Goal: Task Accomplishment & Management: Complete application form

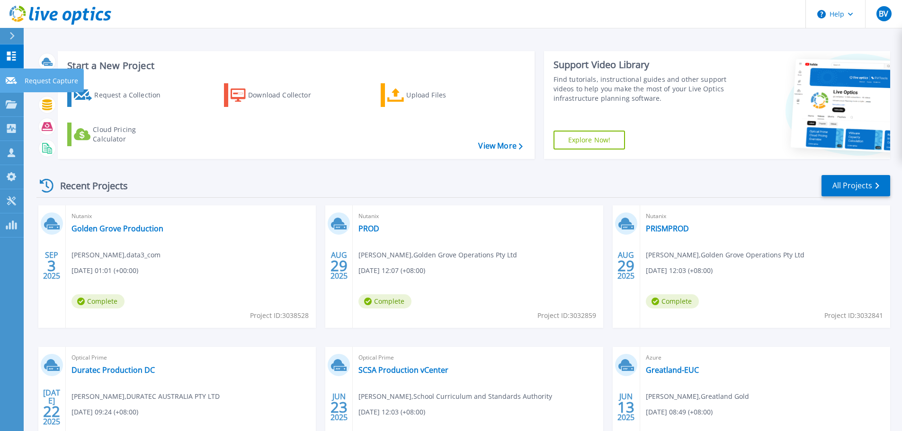
click at [47, 79] on p "Request Capture" at bounding box center [51, 81] width 53 height 25
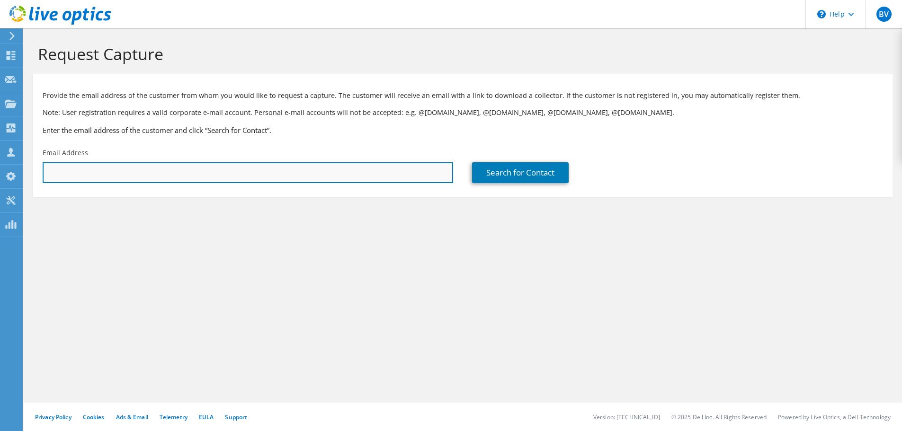
click at [113, 173] on input "text" at bounding box center [248, 172] width 410 height 21
paste input "hossein.bouazar@sthildas.wa.edu.au"
type input "hossein.bouazar@sthildas.wa.edu.au"
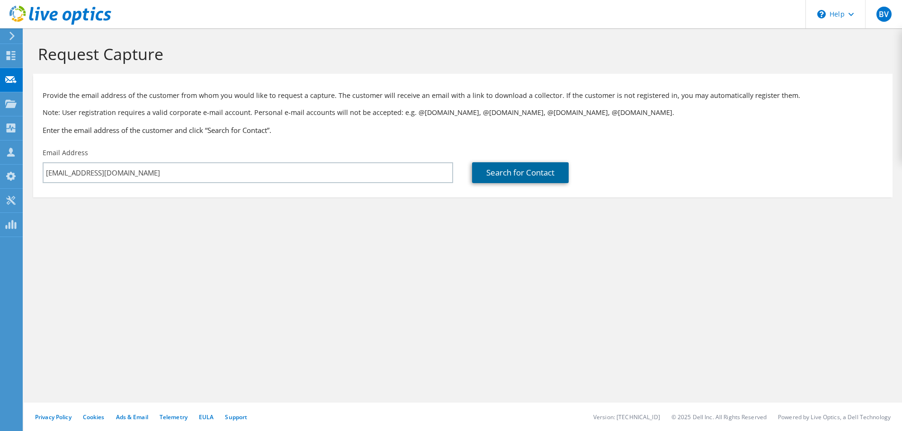
click at [534, 169] on link "Search for Contact" at bounding box center [520, 172] width 97 height 21
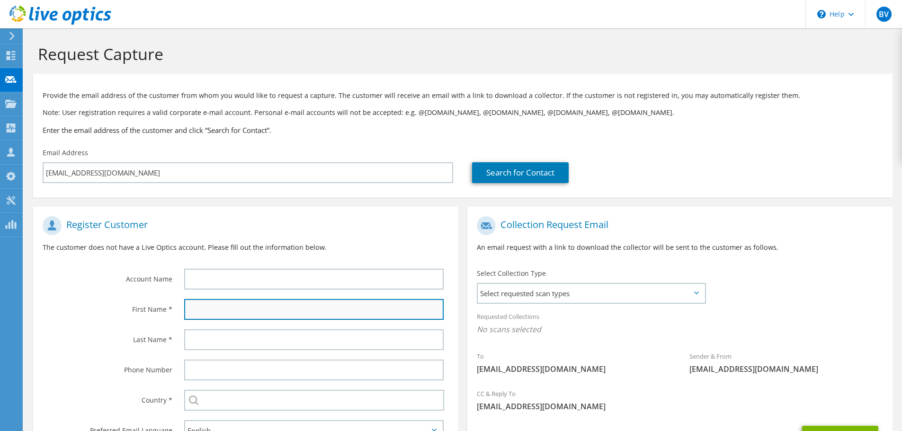
click at [220, 310] on input "text" at bounding box center [313, 309] width 259 height 21
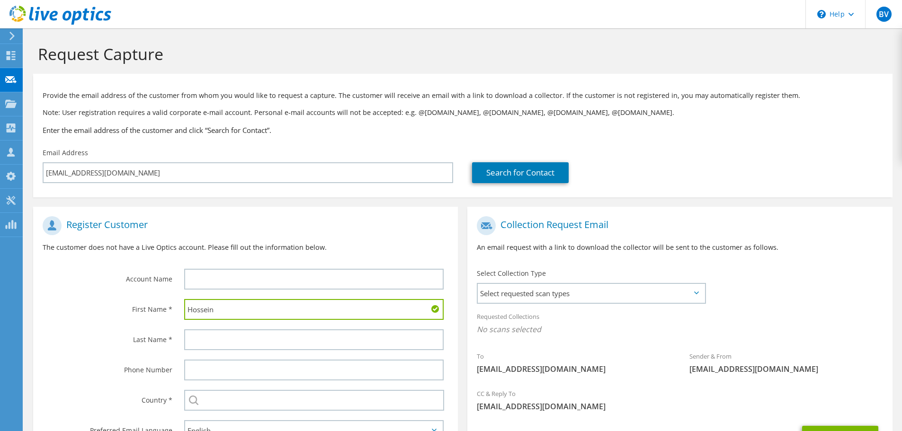
type input "Hossein"
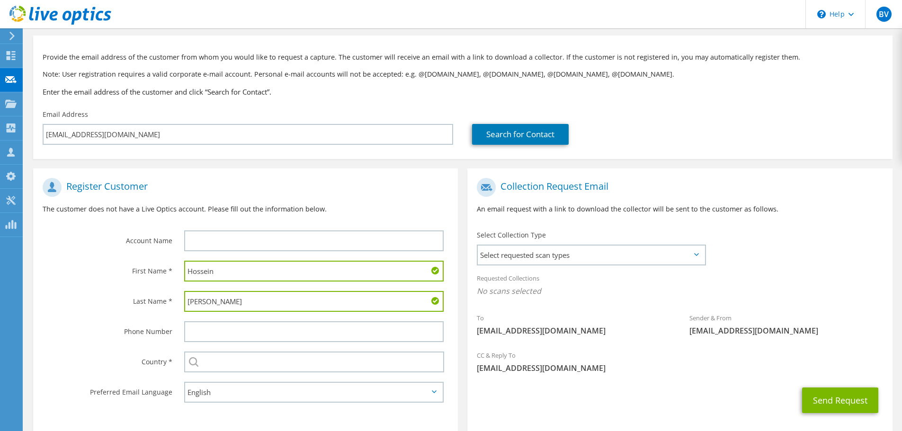
scroll to position [87, 0]
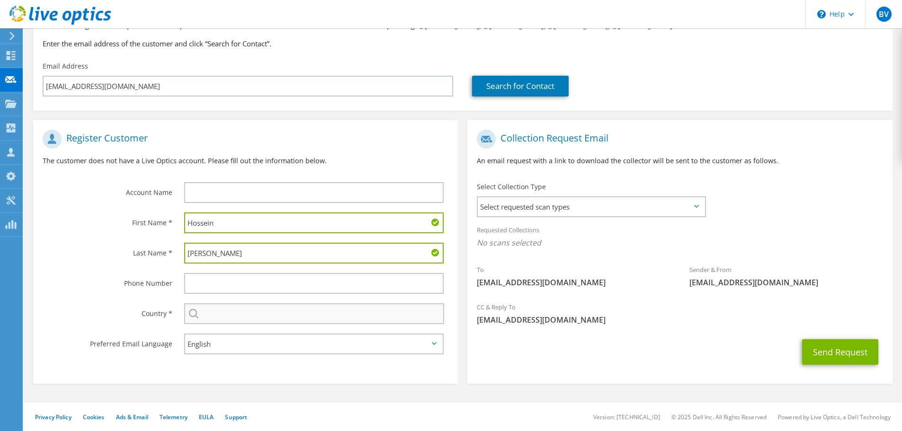
type input "Bouazar"
click at [215, 316] on input "text" at bounding box center [314, 313] width 260 height 21
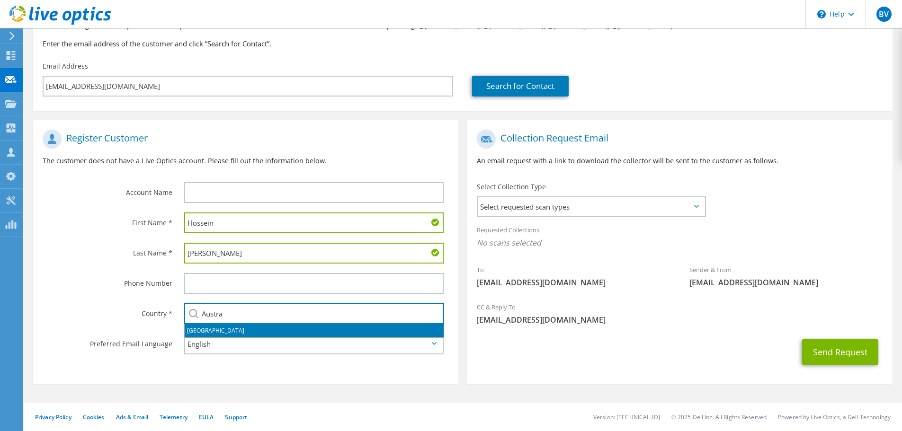
click at [209, 330] on li "Australia" at bounding box center [314, 330] width 259 height 13
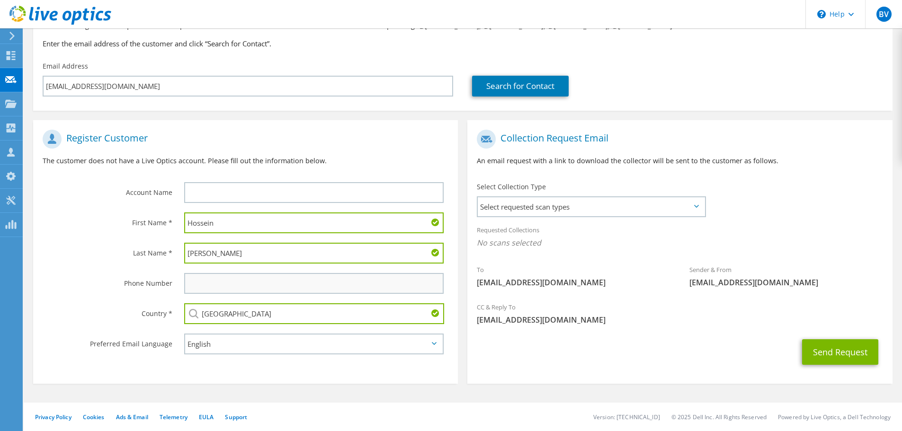
type input "Australia"
click at [275, 284] on input "text" at bounding box center [313, 283] width 259 height 21
click at [214, 191] on input "text" at bounding box center [313, 192] width 259 height 21
click at [242, 190] on input "St. Hildas" at bounding box center [313, 192] width 259 height 21
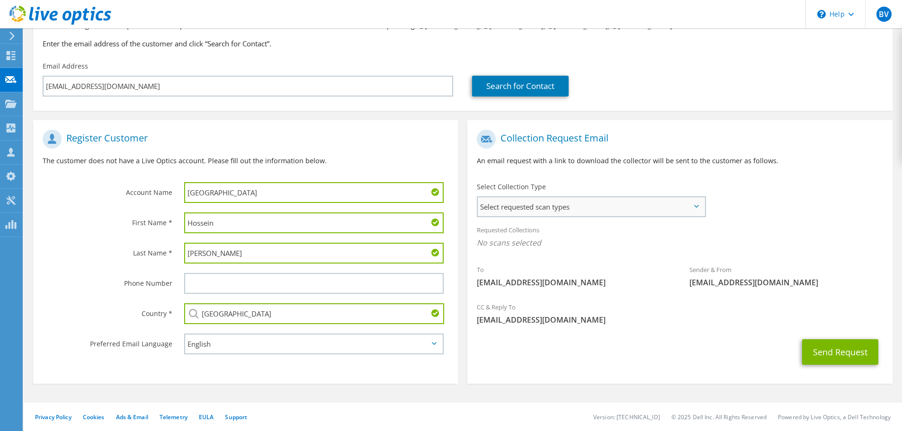
type input "St. Hilda's Anglican School"
click at [580, 207] on span "Select requested scan types" at bounding box center [591, 206] width 227 height 19
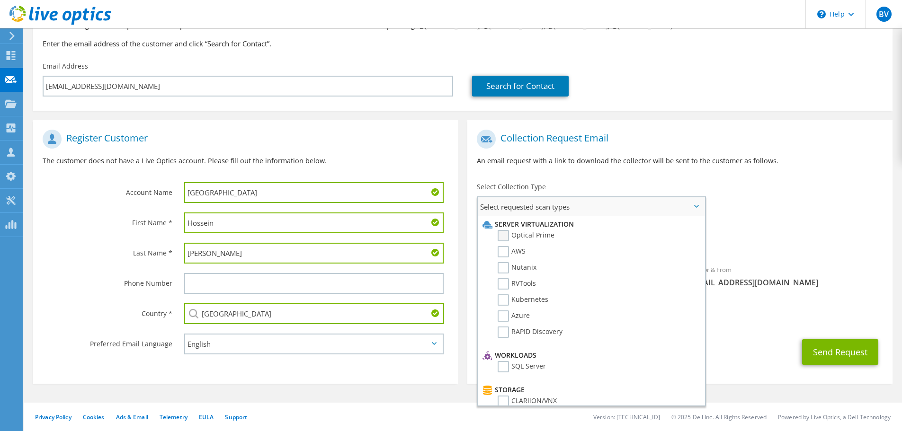
click at [505, 235] on label "Optical Prime" at bounding box center [525, 235] width 57 height 11
click at [0, 0] on input "Optical Prime" at bounding box center [0, 0] width 0 height 0
click at [743, 244] on span "Optical Prime" at bounding box center [680, 246] width 406 height 16
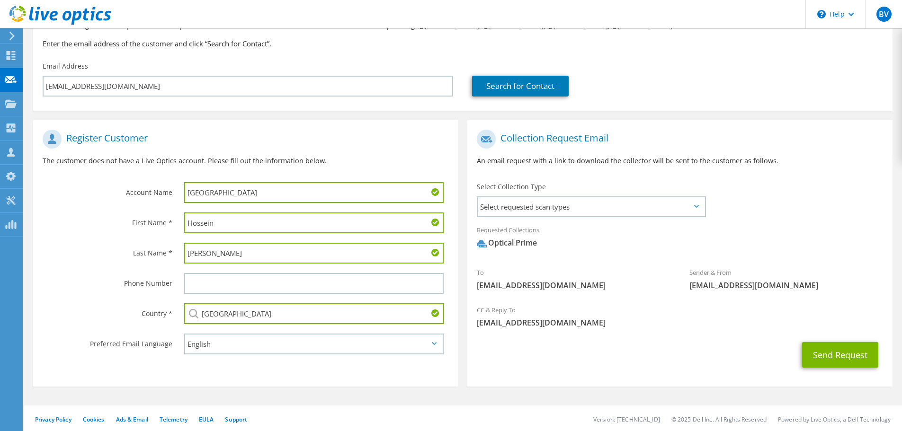
click at [694, 205] on icon at bounding box center [696, 206] width 5 height 3
click at [697, 206] on icon at bounding box center [696, 206] width 5 height 3
click at [695, 204] on span "Select requested scan types" at bounding box center [591, 206] width 227 height 19
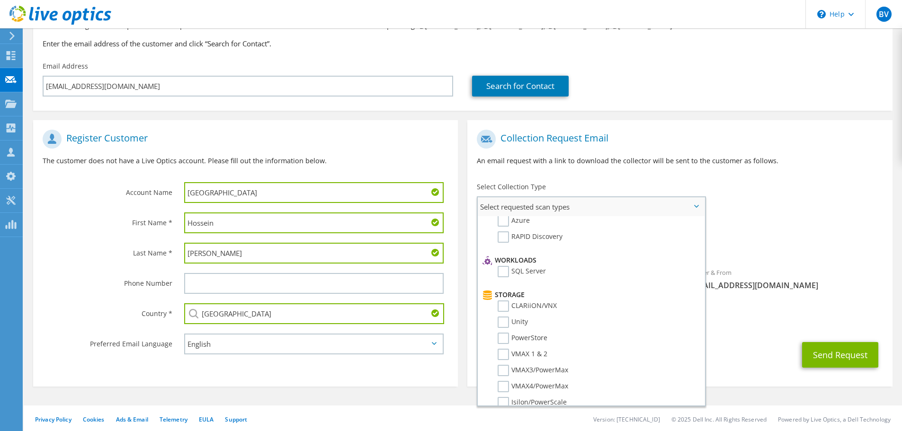
scroll to position [77, 0]
click at [750, 336] on div "CC & Reply To barend_vorster@data3.com.au" at bounding box center [679, 318] width 425 height 37
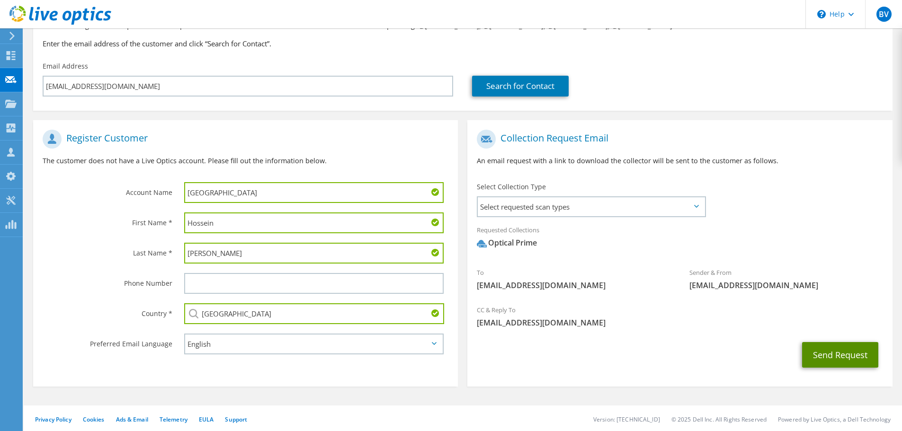
click at [846, 353] on button "Send Request" at bounding box center [840, 355] width 76 height 26
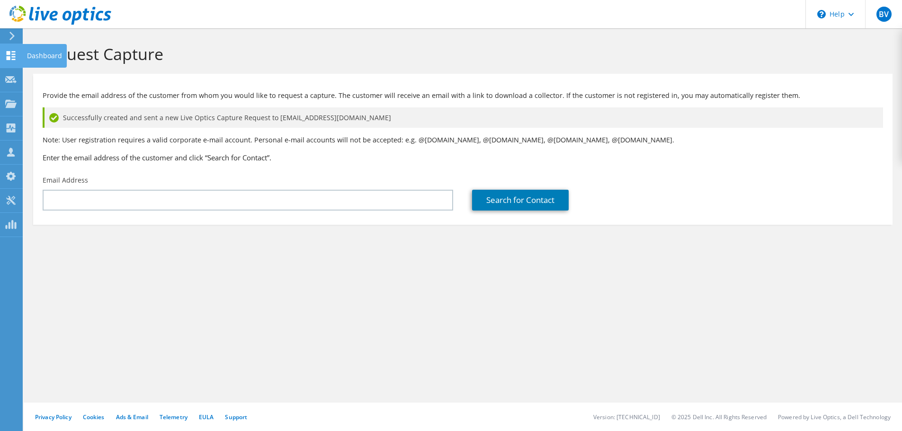
drag, startPoint x: 12, startPoint y: 60, endPoint x: 5, endPoint y: 61, distance: 7.2
click at [11, 60] on icon at bounding box center [10, 55] width 11 height 9
